Goal: Task Accomplishment & Management: Manage account settings

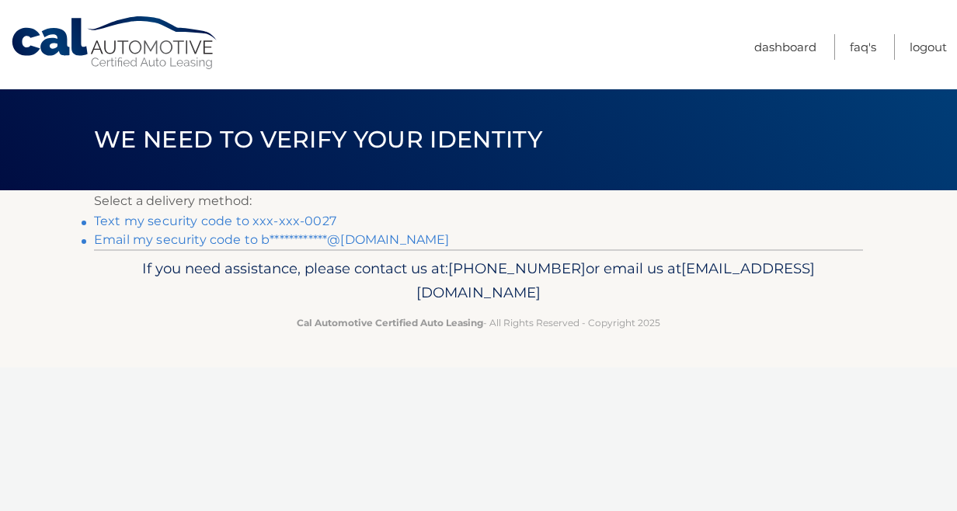
click at [169, 217] on link "Text my security code to xxx-xxx-0027" at bounding box center [215, 221] width 242 height 15
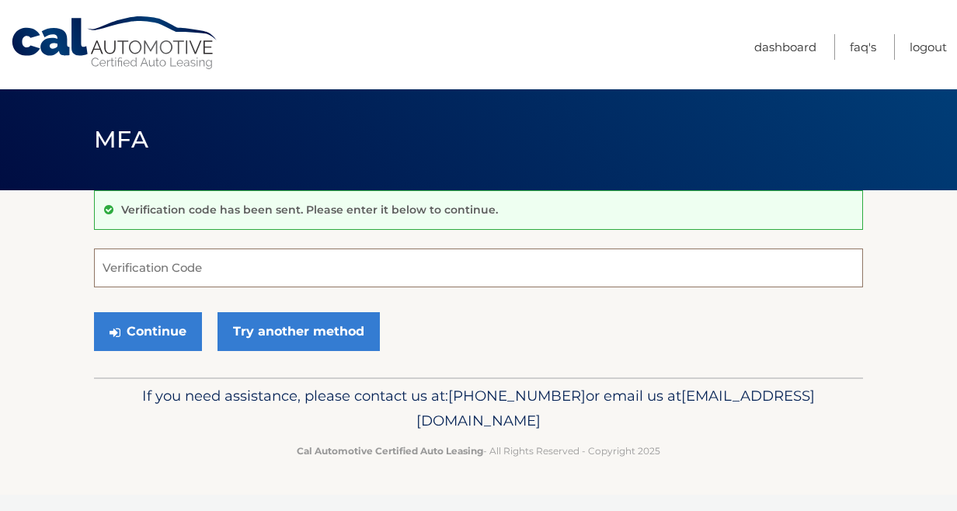
click at [139, 264] on input "Verification Code" at bounding box center [478, 268] width 769 height 39
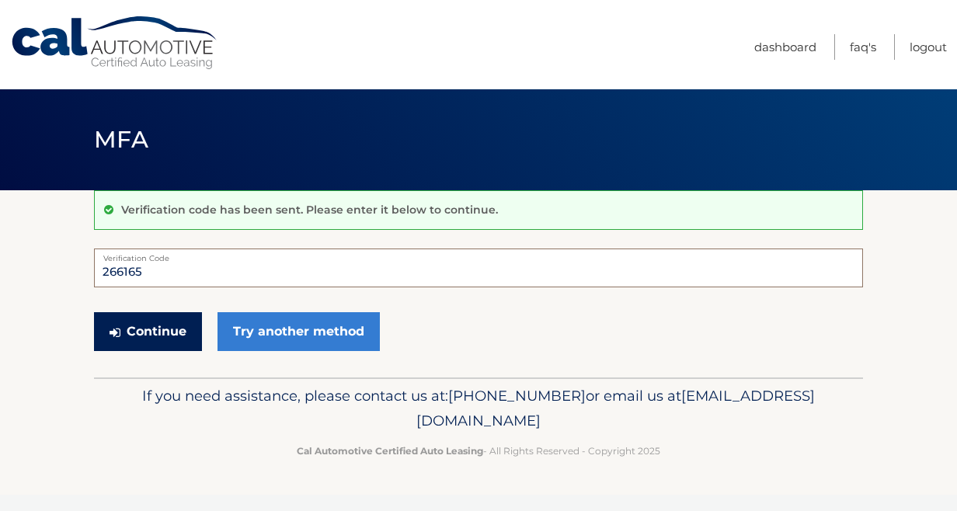
type input "266165"
click at [120, 329] on button "Continue" at bounding box center [148, 331] width 108 height 39
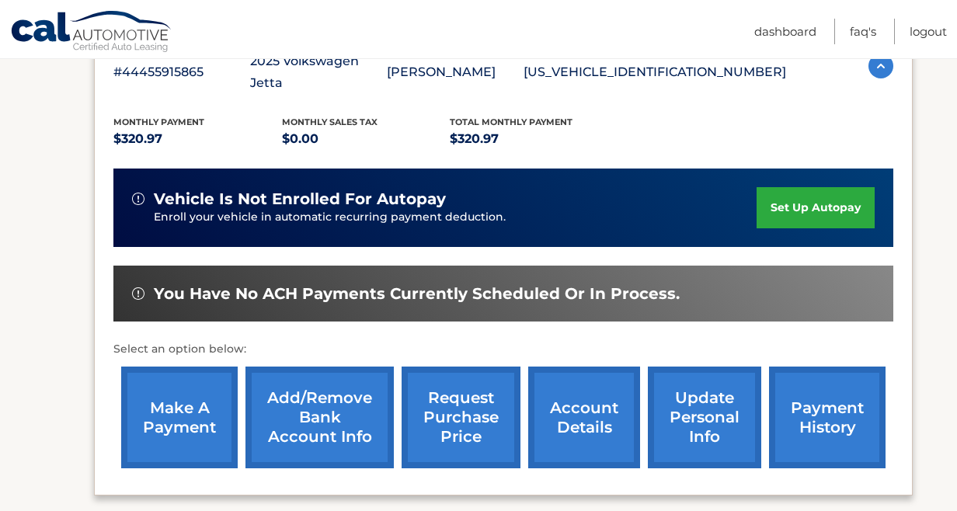
scroll to position [314, 0]
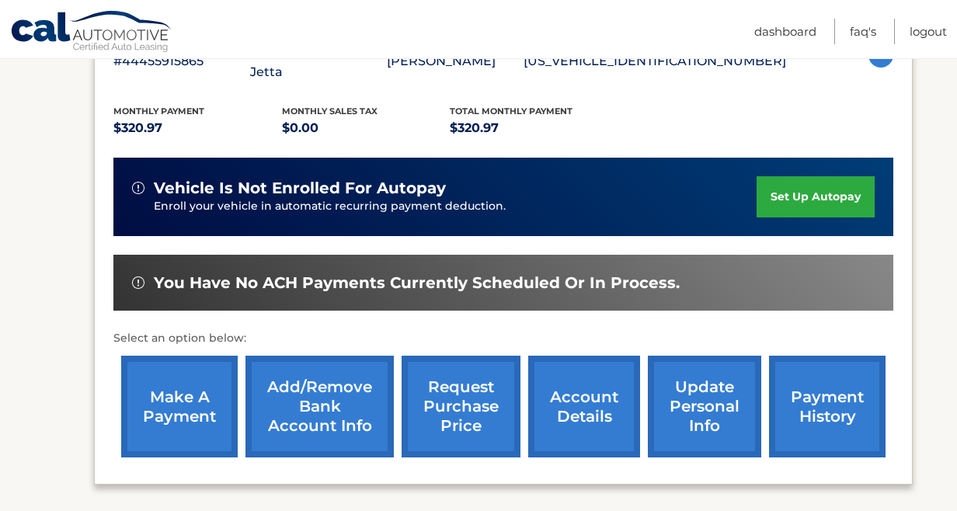
click at [199, 358] on link "make a payment" at bounding box center [179, 407] width 117 height 102
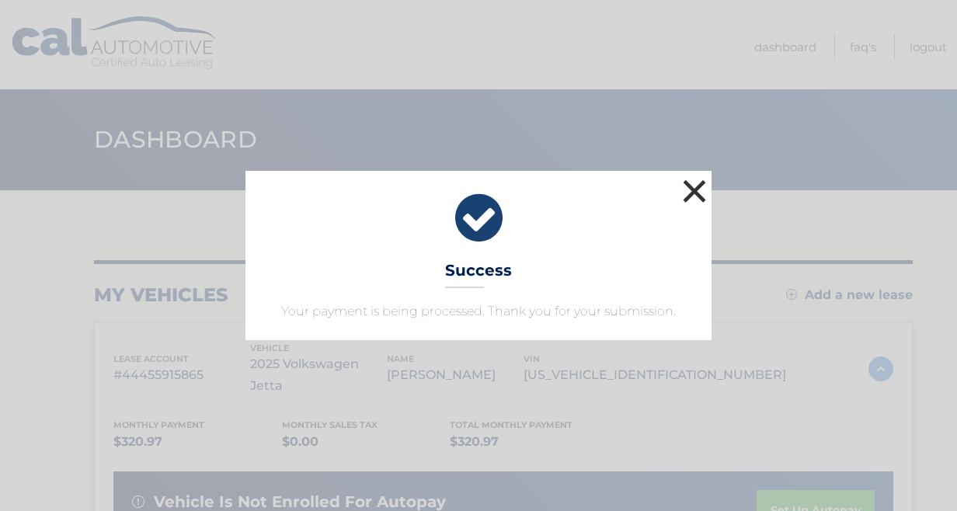
click at [692, 195] on button "×" at bounding box center [694, 191] width 31 height 31
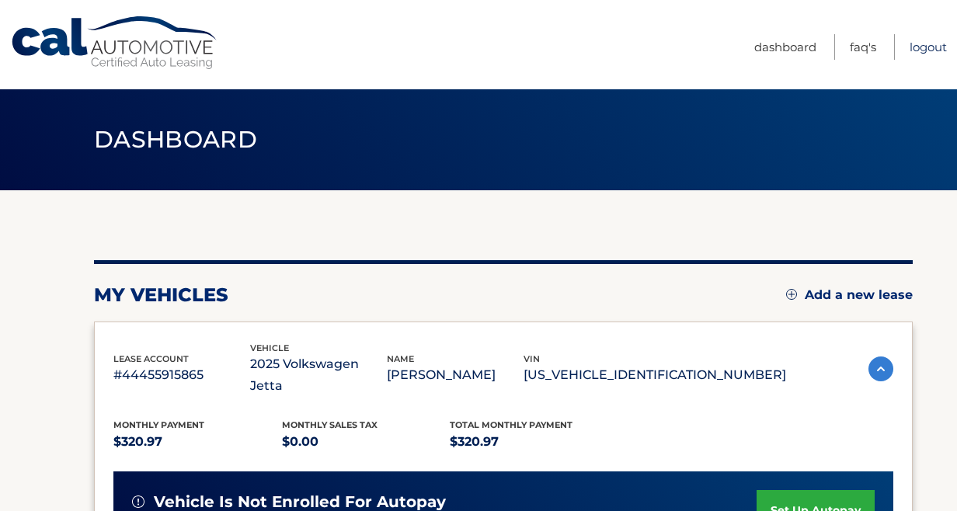
click at [937, 50] on link "Logout" at bounding box center [928, 47] width 37 height 26
